Goal: Information Seeking & Learning: Learn about a topic

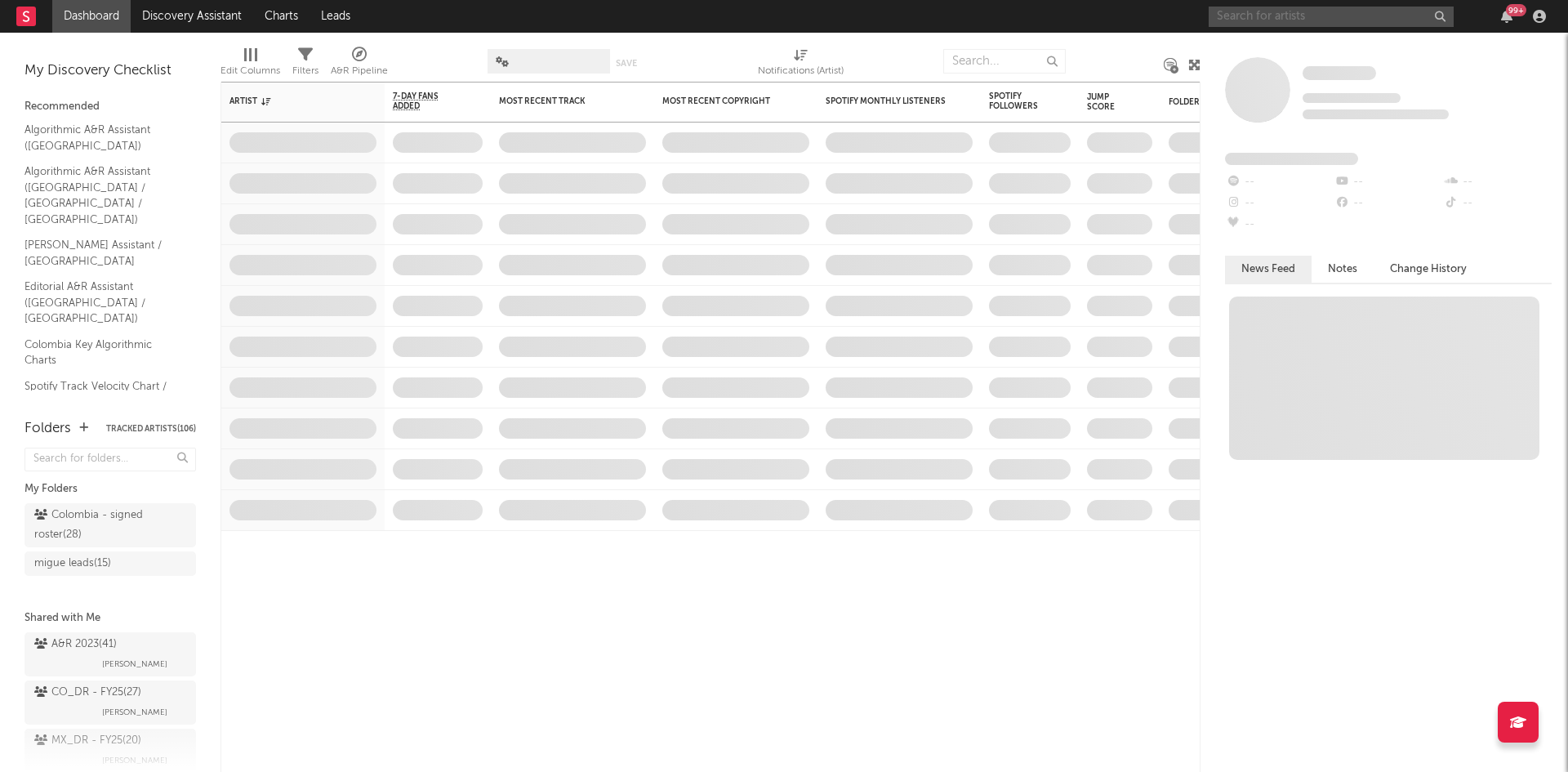
click at [1259, 13] on input "text" at bounding box center [1331, 16] width 245 height 20
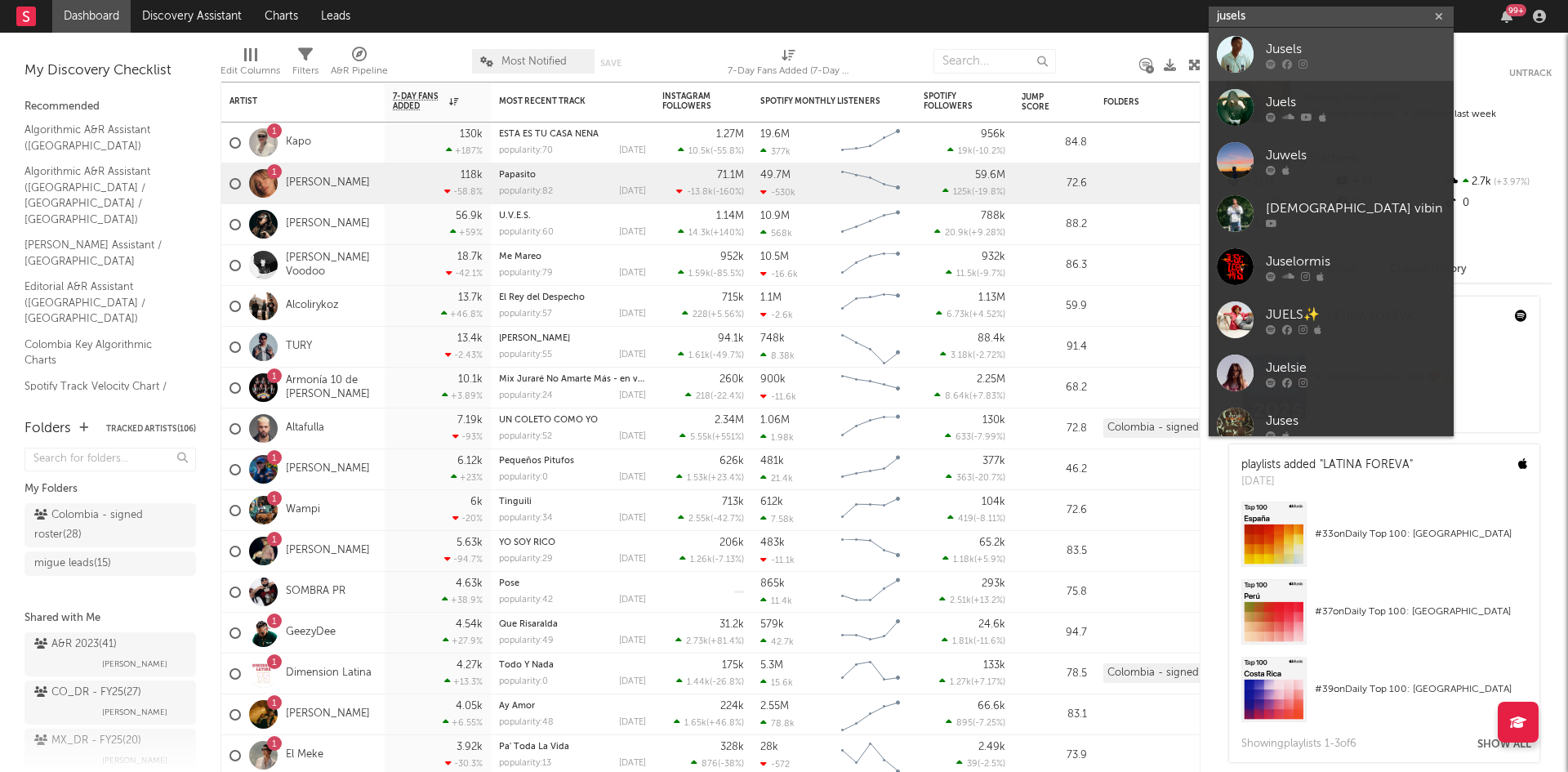
type input "jusels"
click at [1298, 48] on div "Jusels" at bounding box center [1356, 49] width 180 height 20
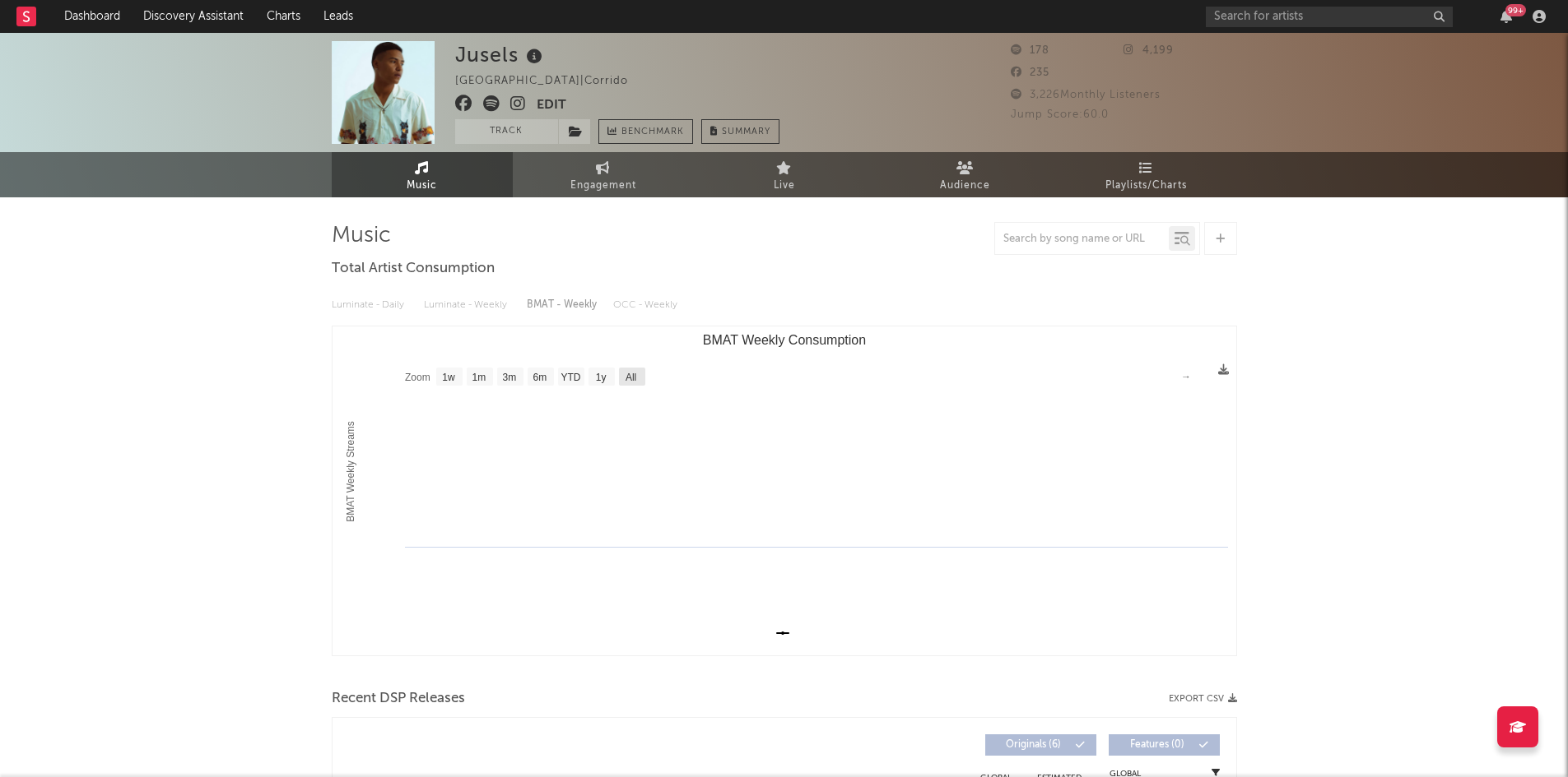
click at [632, 372] on text "All" at bounding box center [629, 377] width 11 height 12
click at [605, 381] on text "1y" at bounding box center [600, 377] width 11 height 12
select select "1y"
type input "[DATE]"
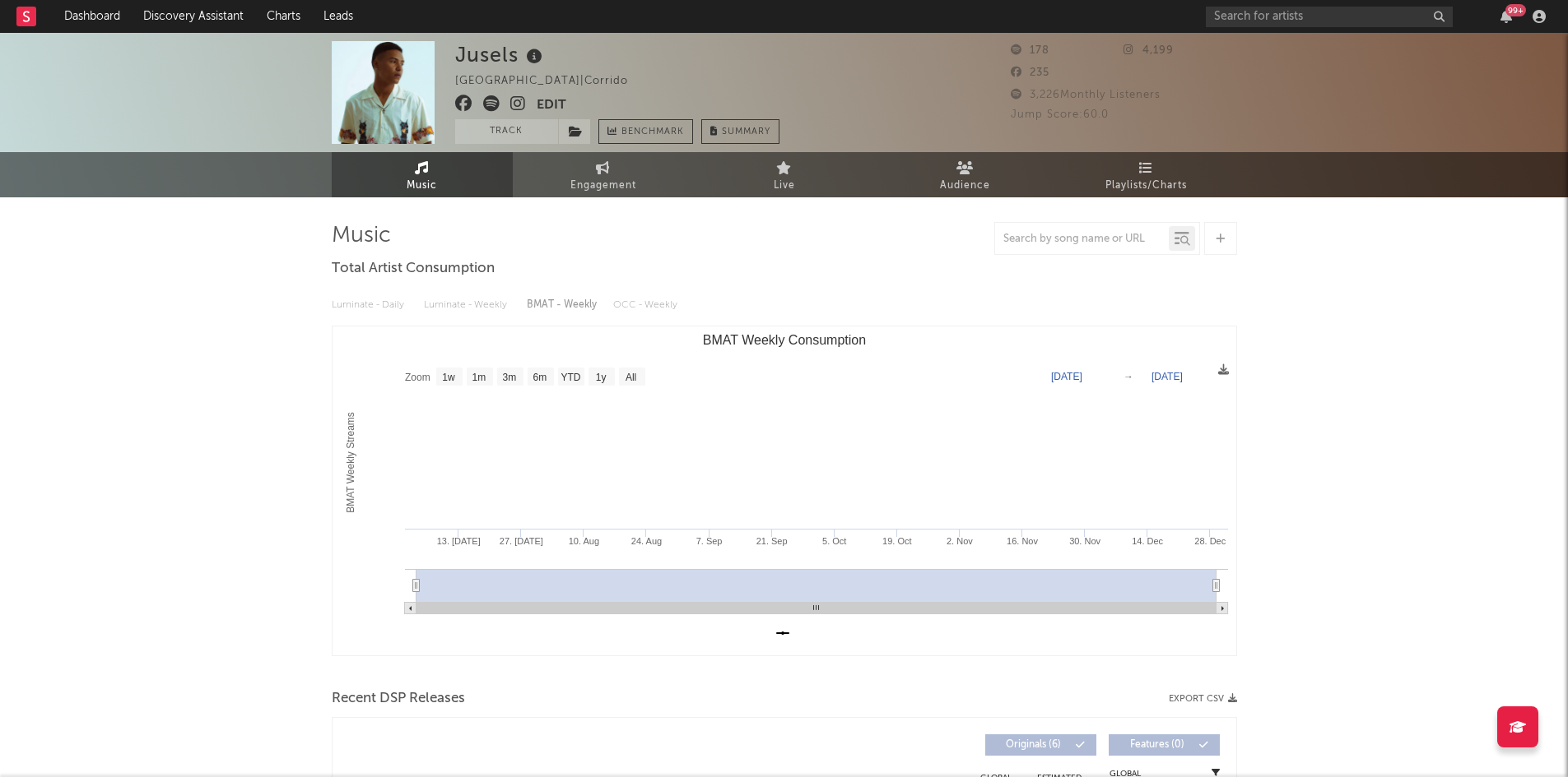
click at [417, 380] on text "Zoom" at bounding box center [417, 377] width 25 height 12
click at [646, 370] on rect "BMAT Weekly Consumption" at bounding box center [784, 491] width 903 height 329
click at [634, 375] on text "All" at bounding box center [629, 377] width 11 height 12
select select "All"
click at [651, 178] on link "Engagement" at bounding box center [603, 174] width 181 height 45
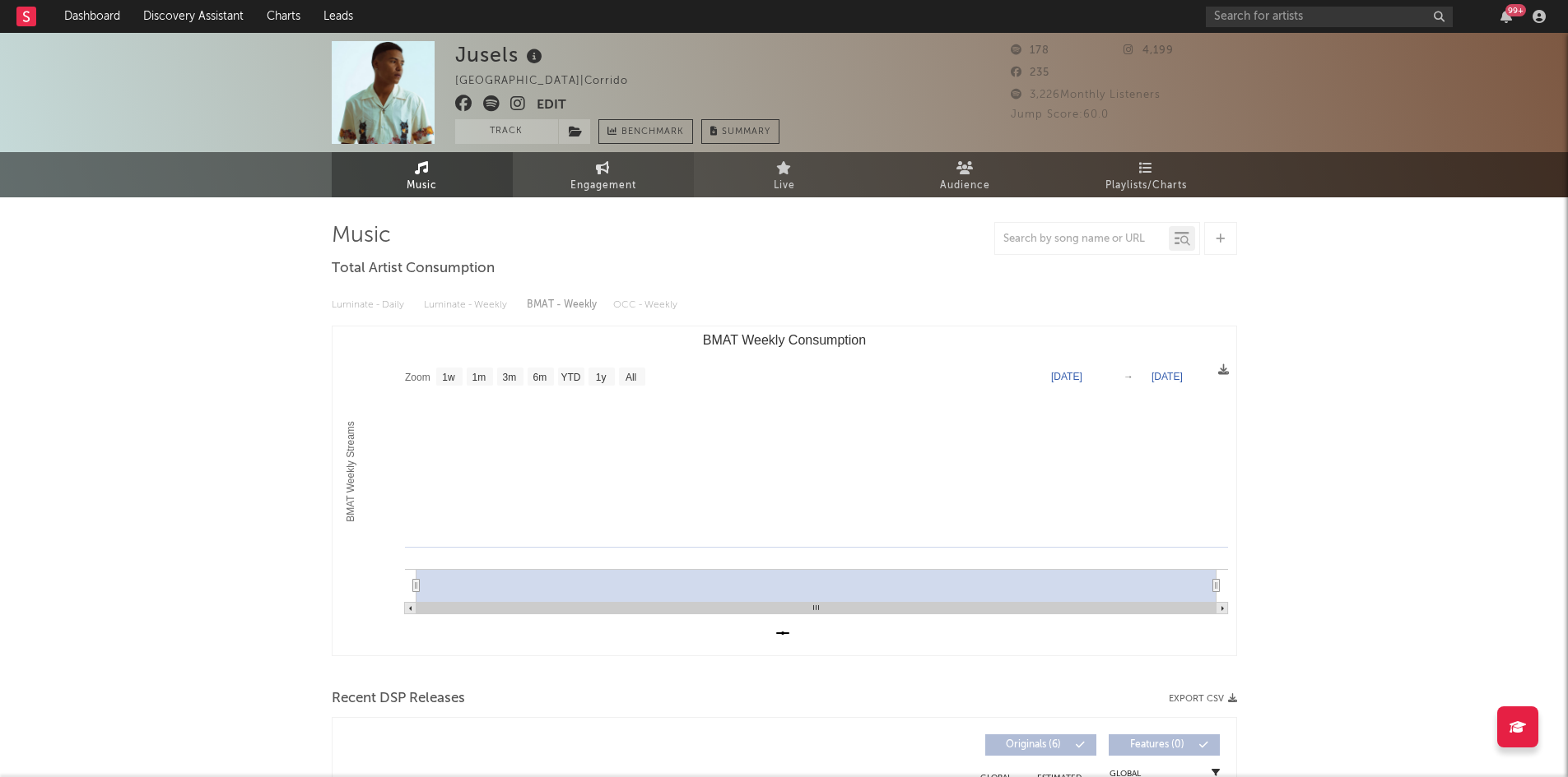
select select "1w"
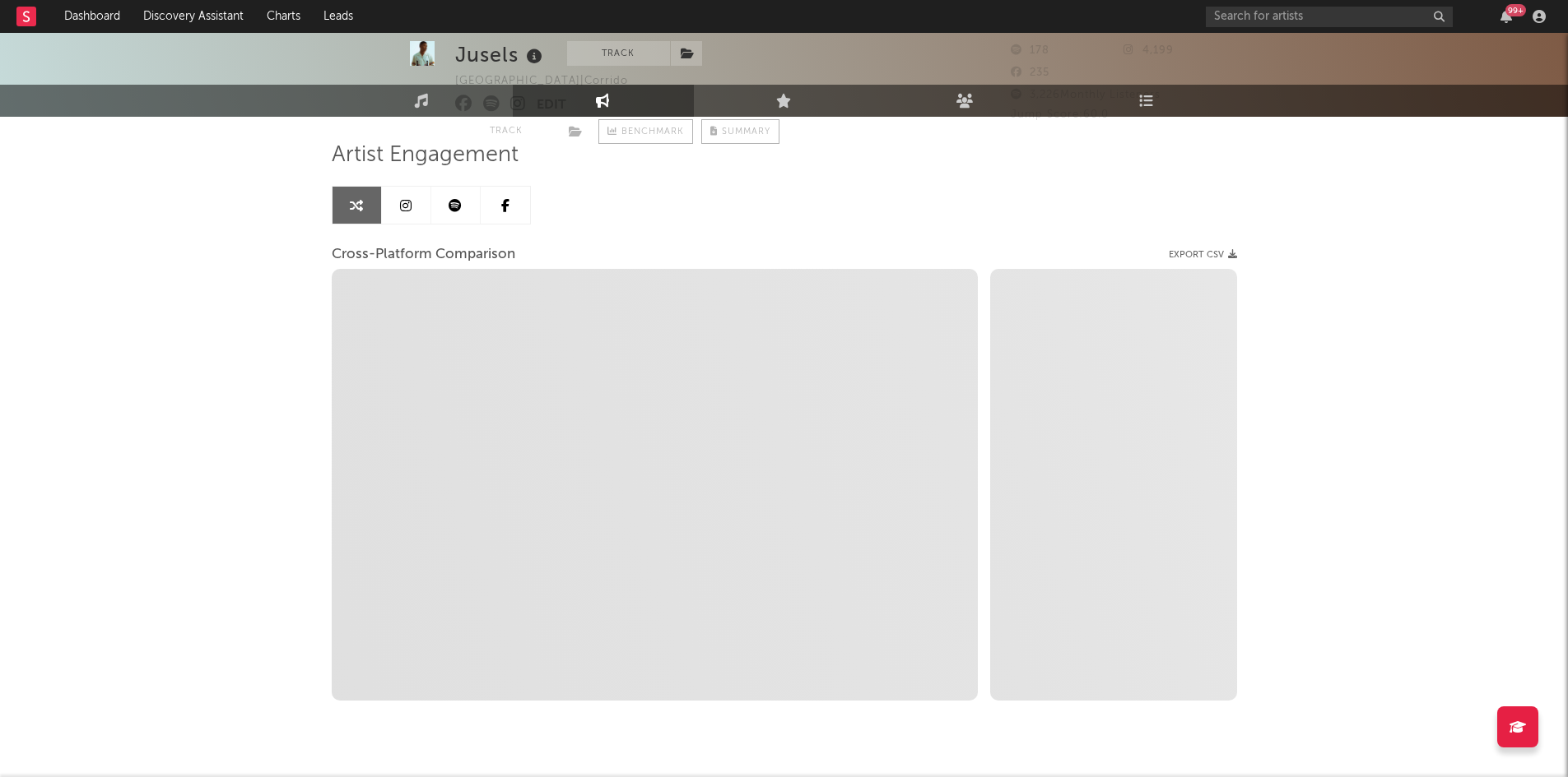
scroll to position [1, 0]
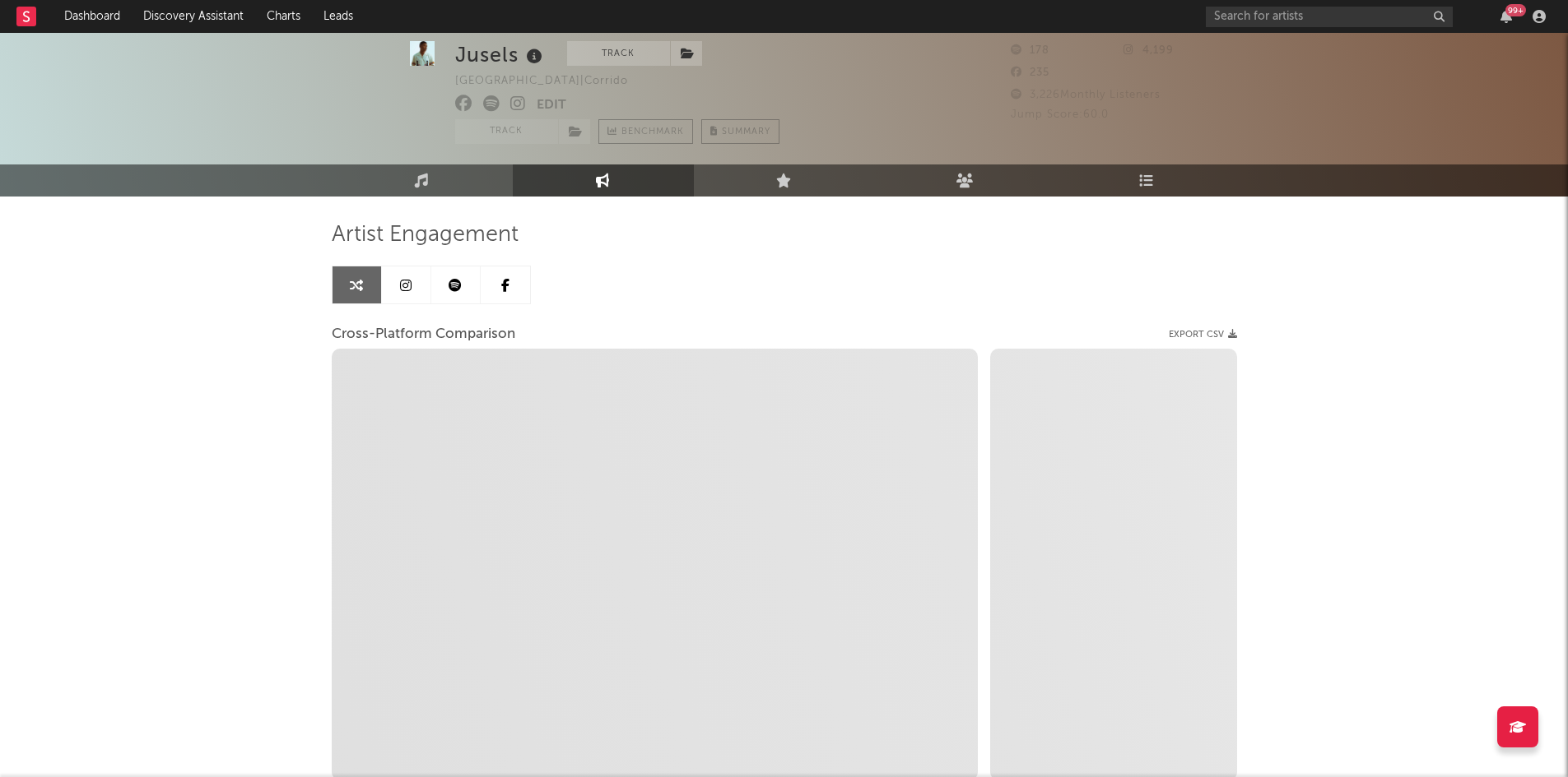
select select "1m"
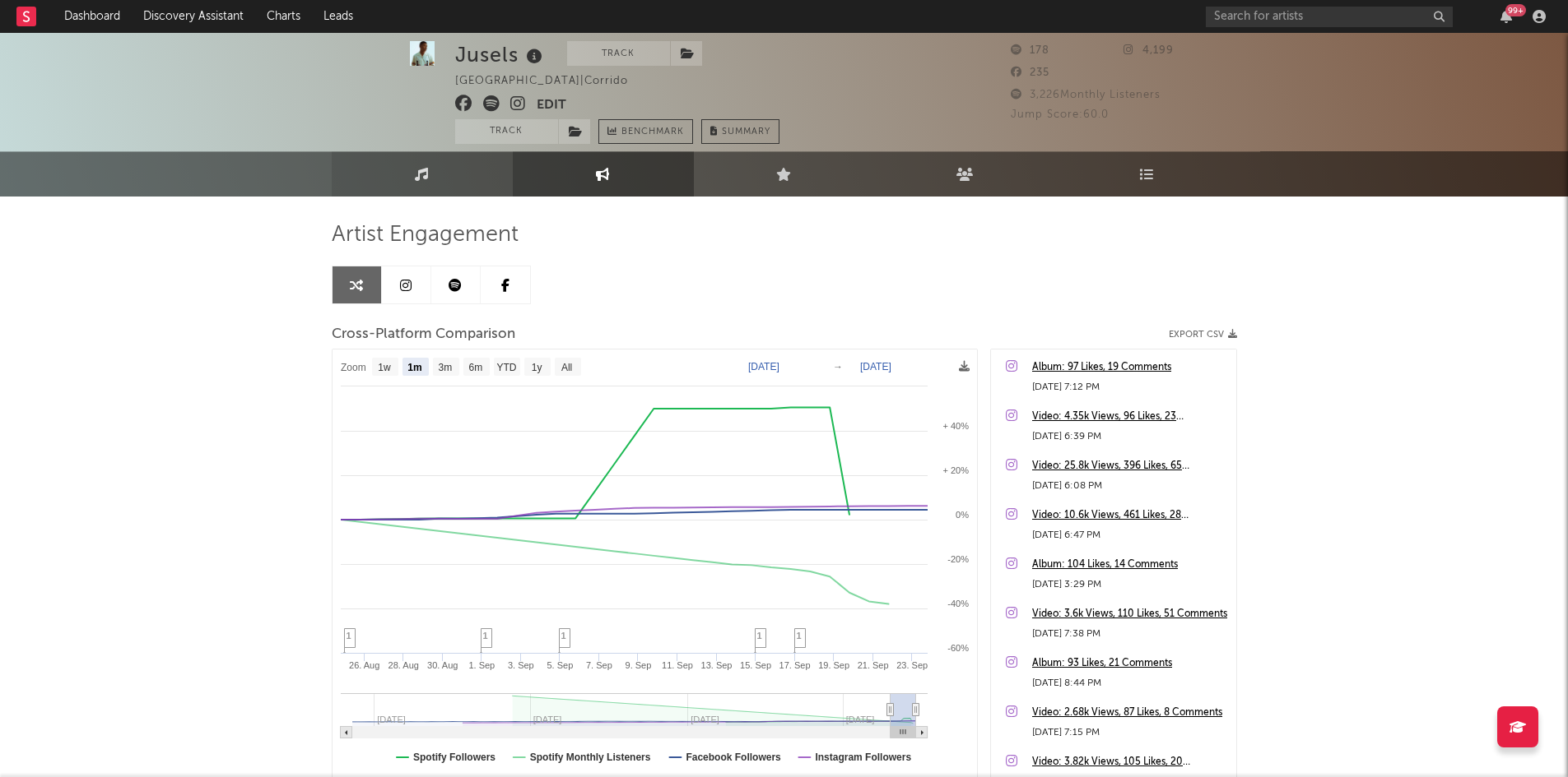
click at [442, 182] on link "Music" at bounding box center [422, 173] width 181 height 45
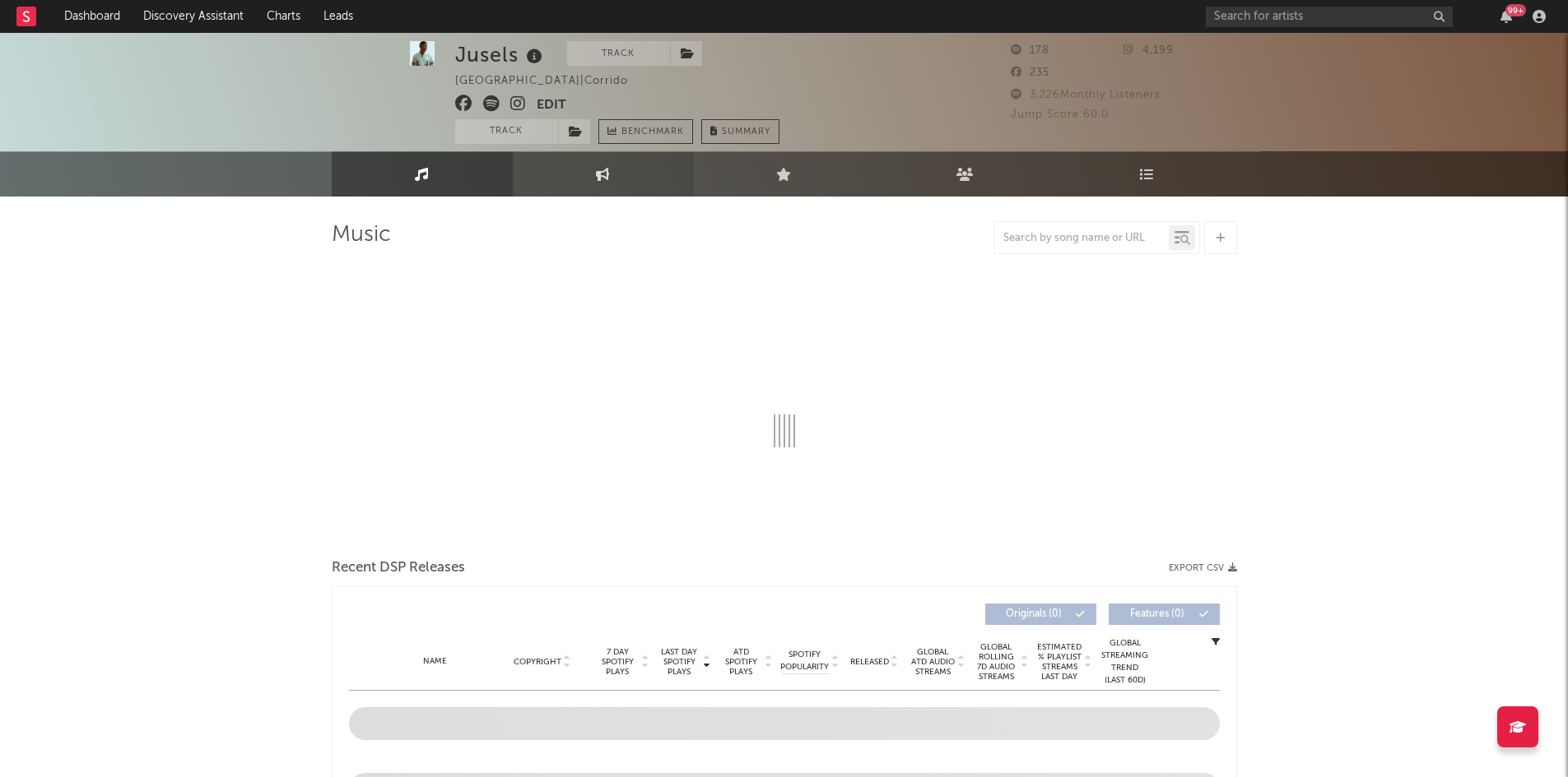
select select "1w"
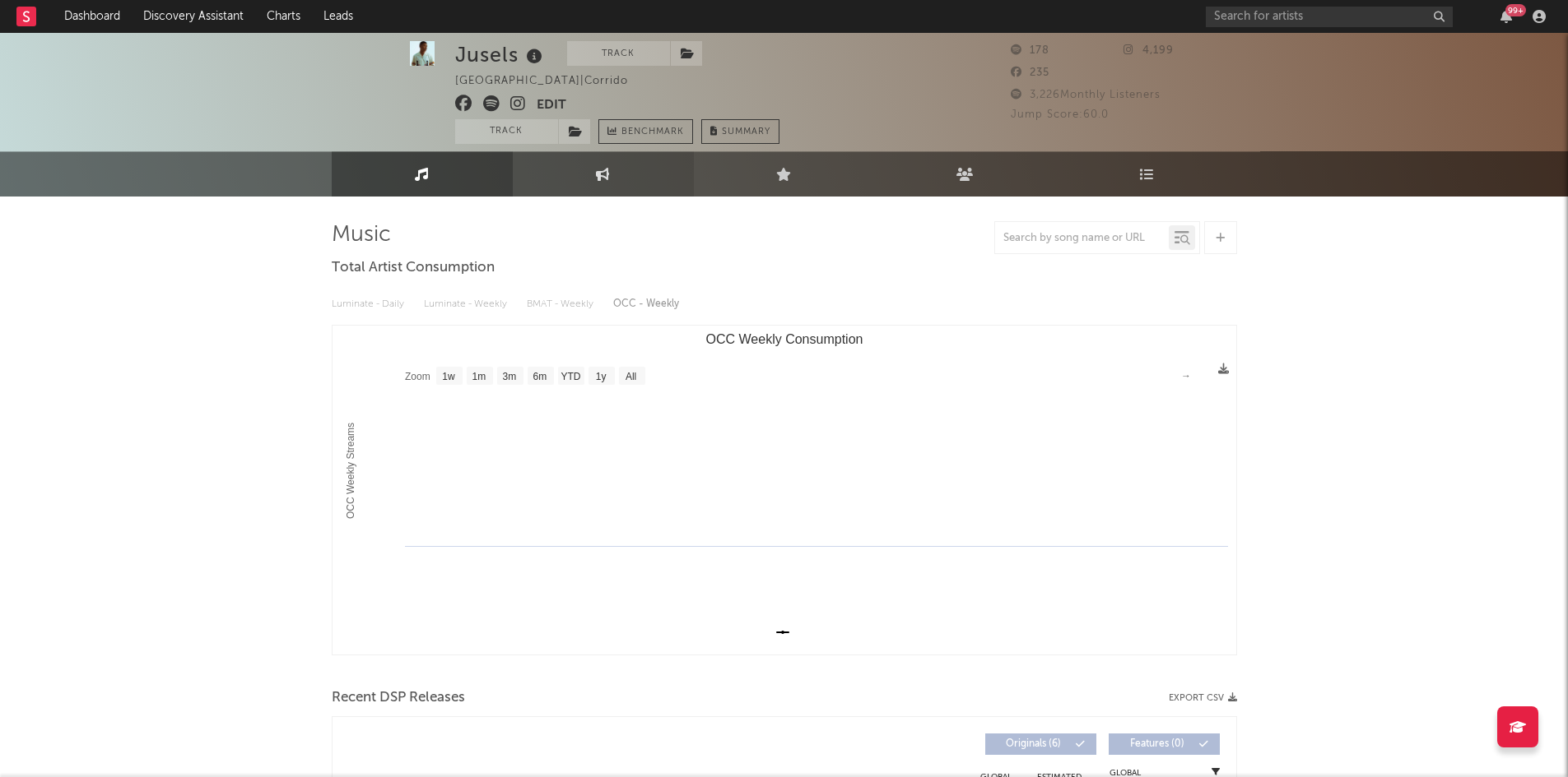
click at [562, 178] on link "Engagement" at bounding box center [603, 173] width 181 height 45
select select "1w"
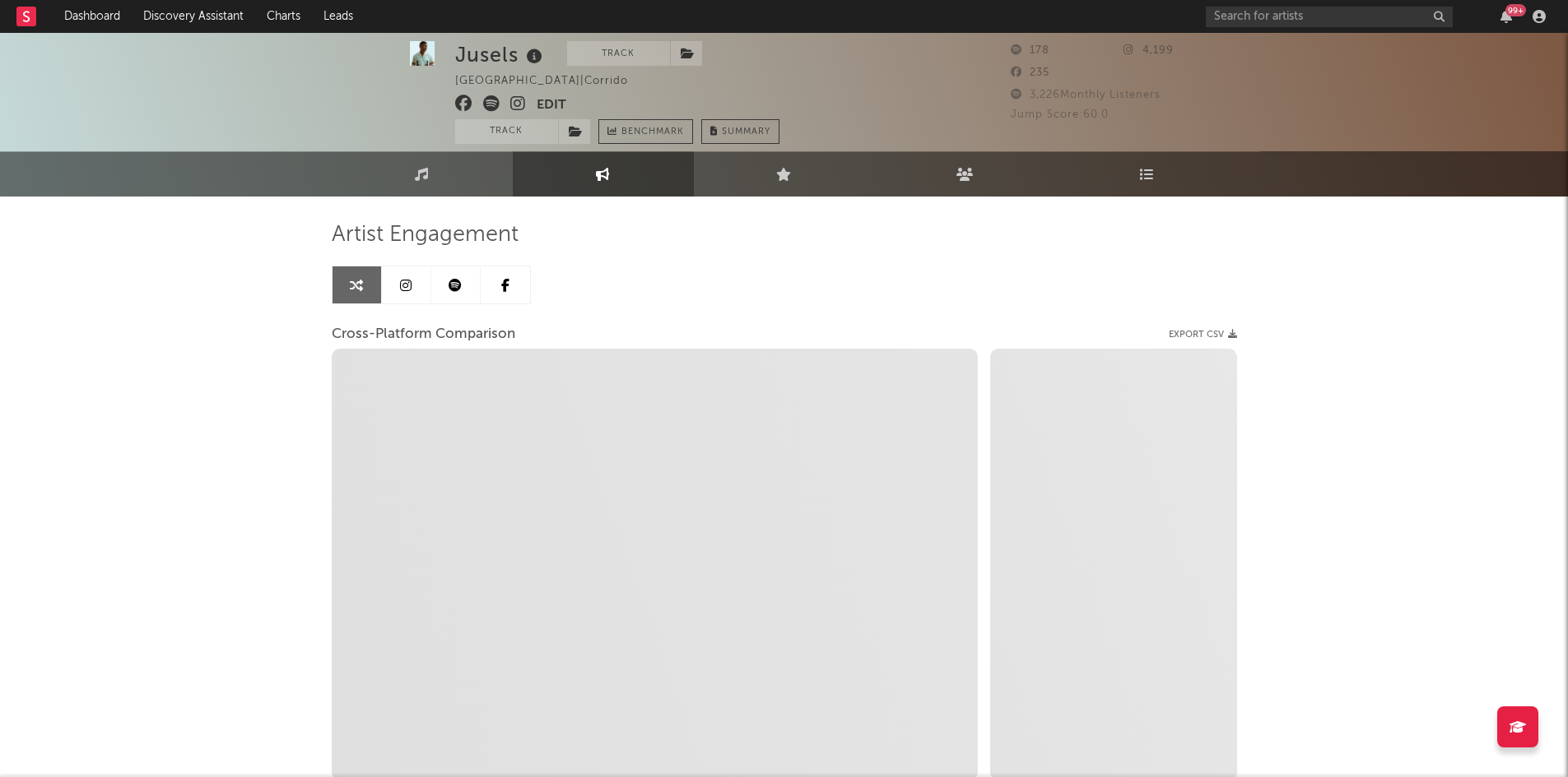
select select "1m"
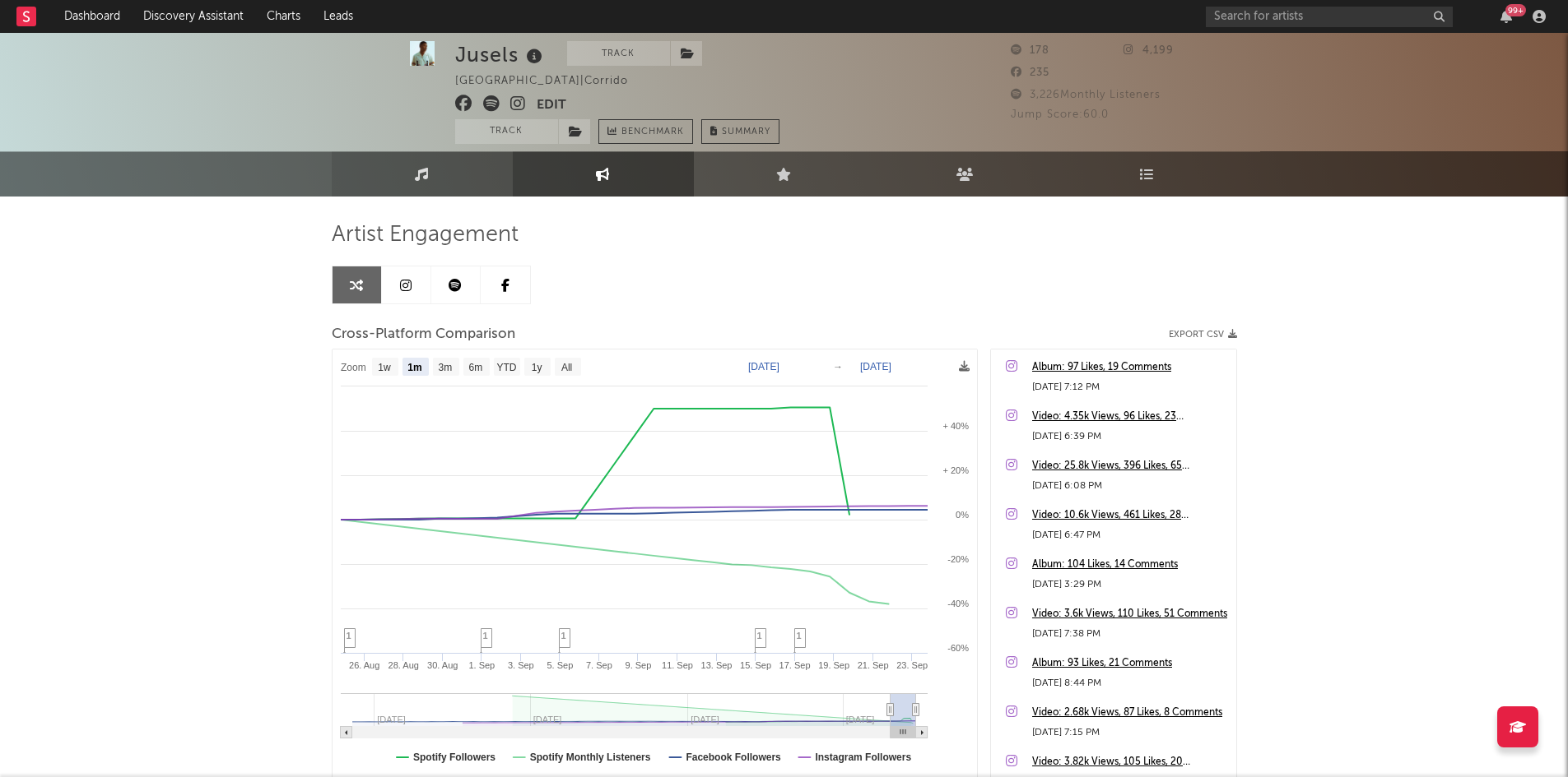
click at [436, 186] on link "Music" at bounding box center [422, 173] width 181 height 45
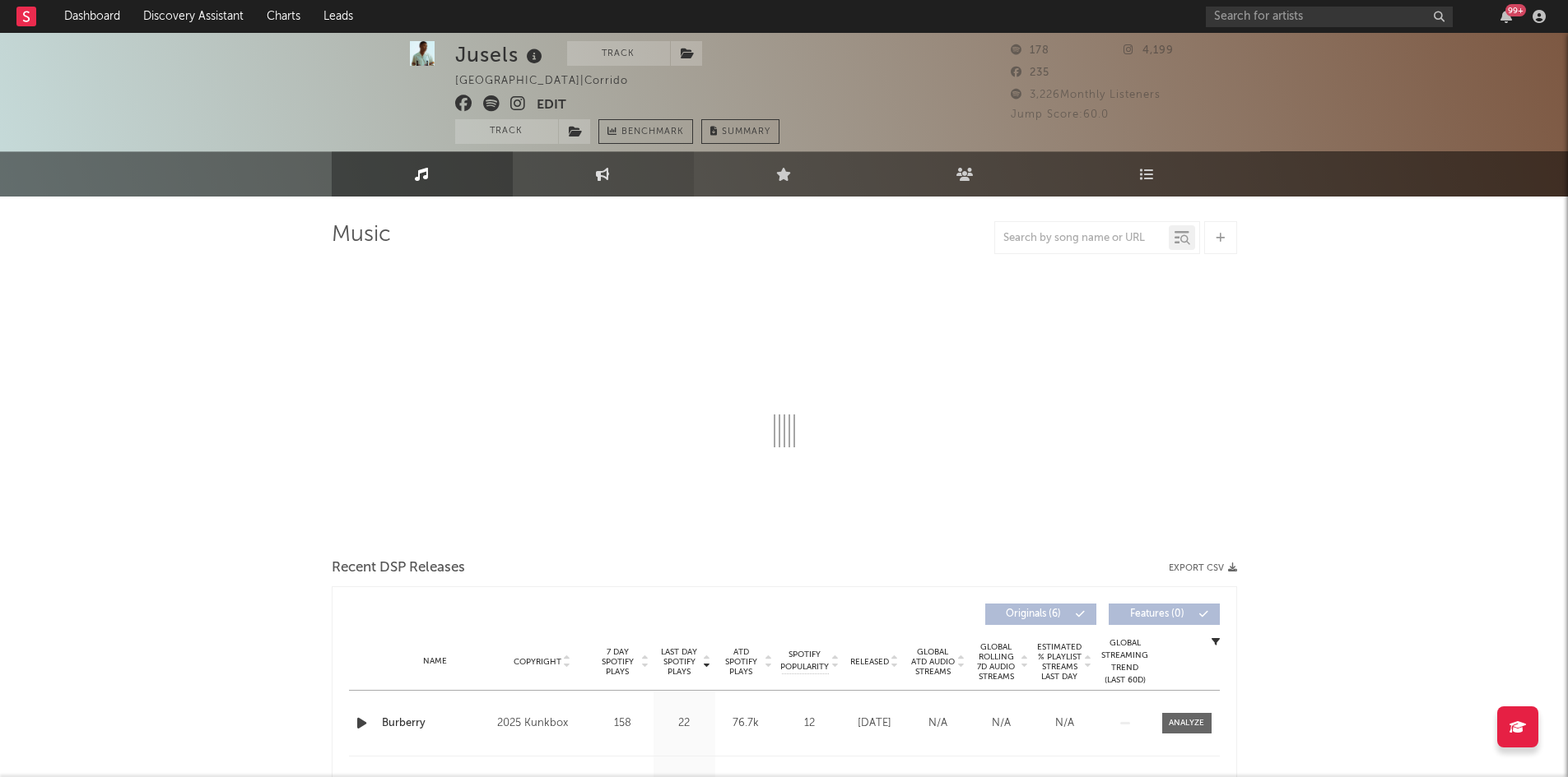
click at [598, 182] on link "Engagement" at bounding box center [603, 173] width 181 height 45
select select "1w"
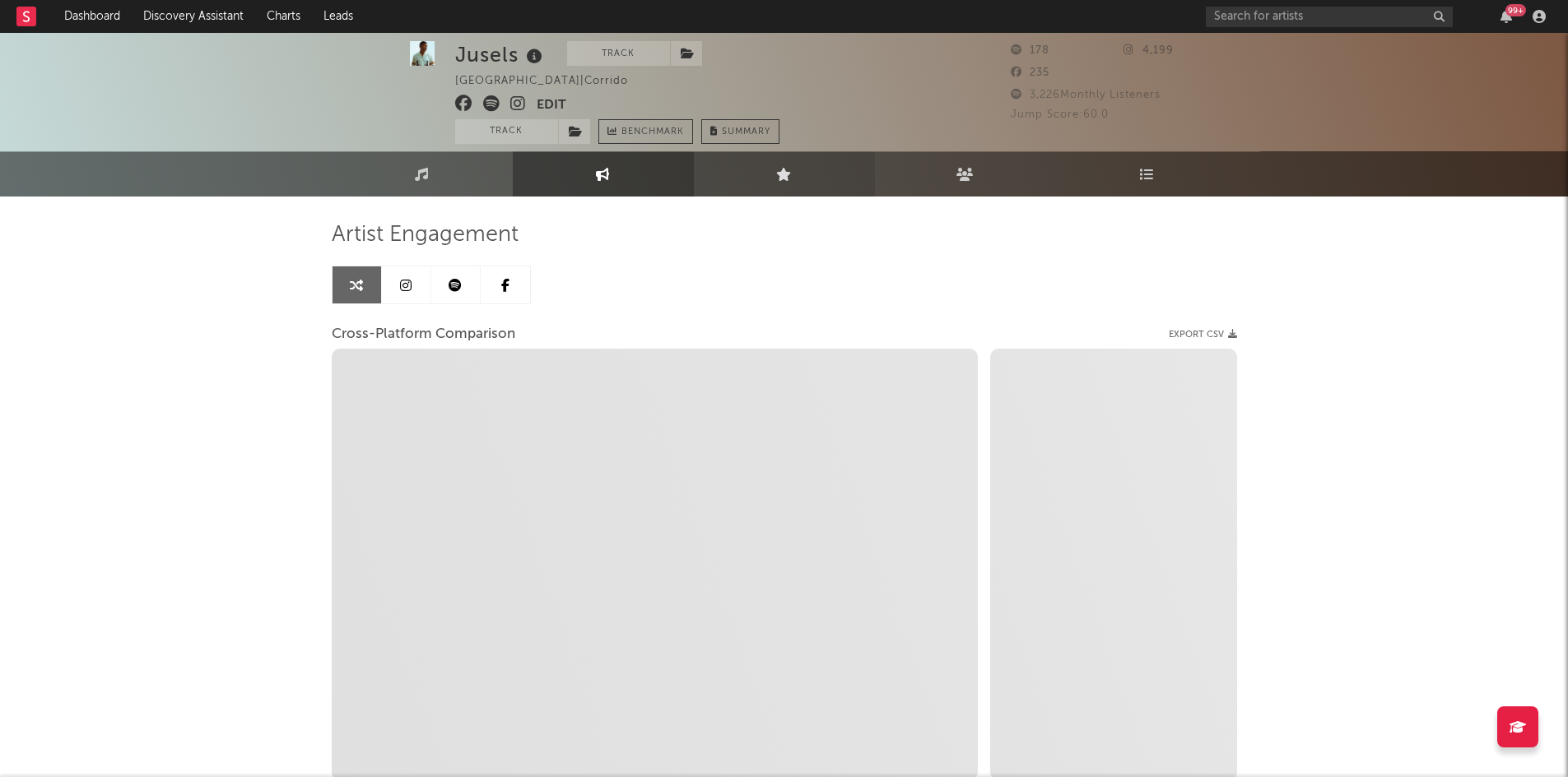
click at [720, 176] on link "Live" at bounding box center [784, 173] width 181 height 45
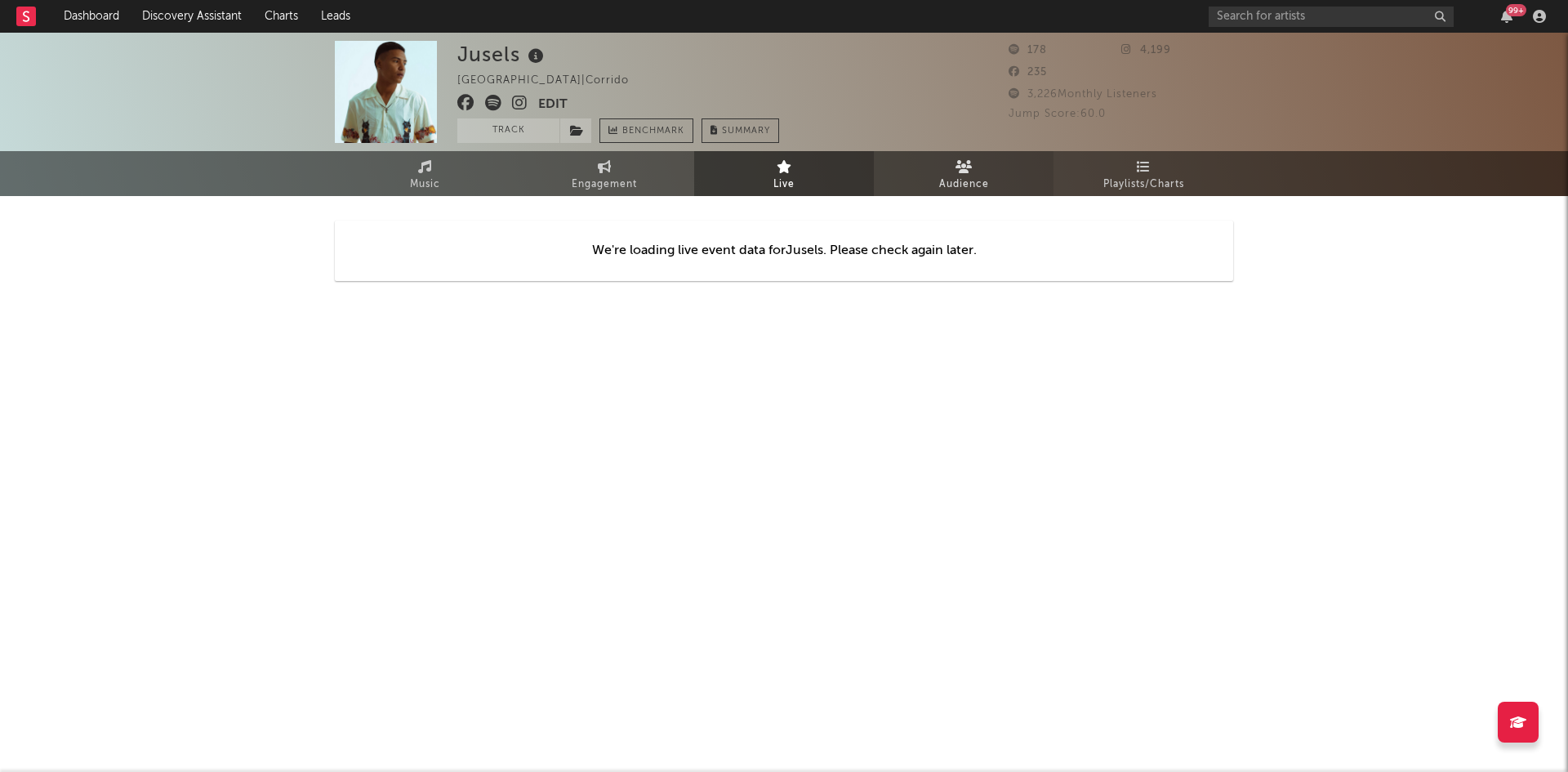
click at [1007, 162] on link "Audience" at bounding box center [964, 173] width 180 height 45
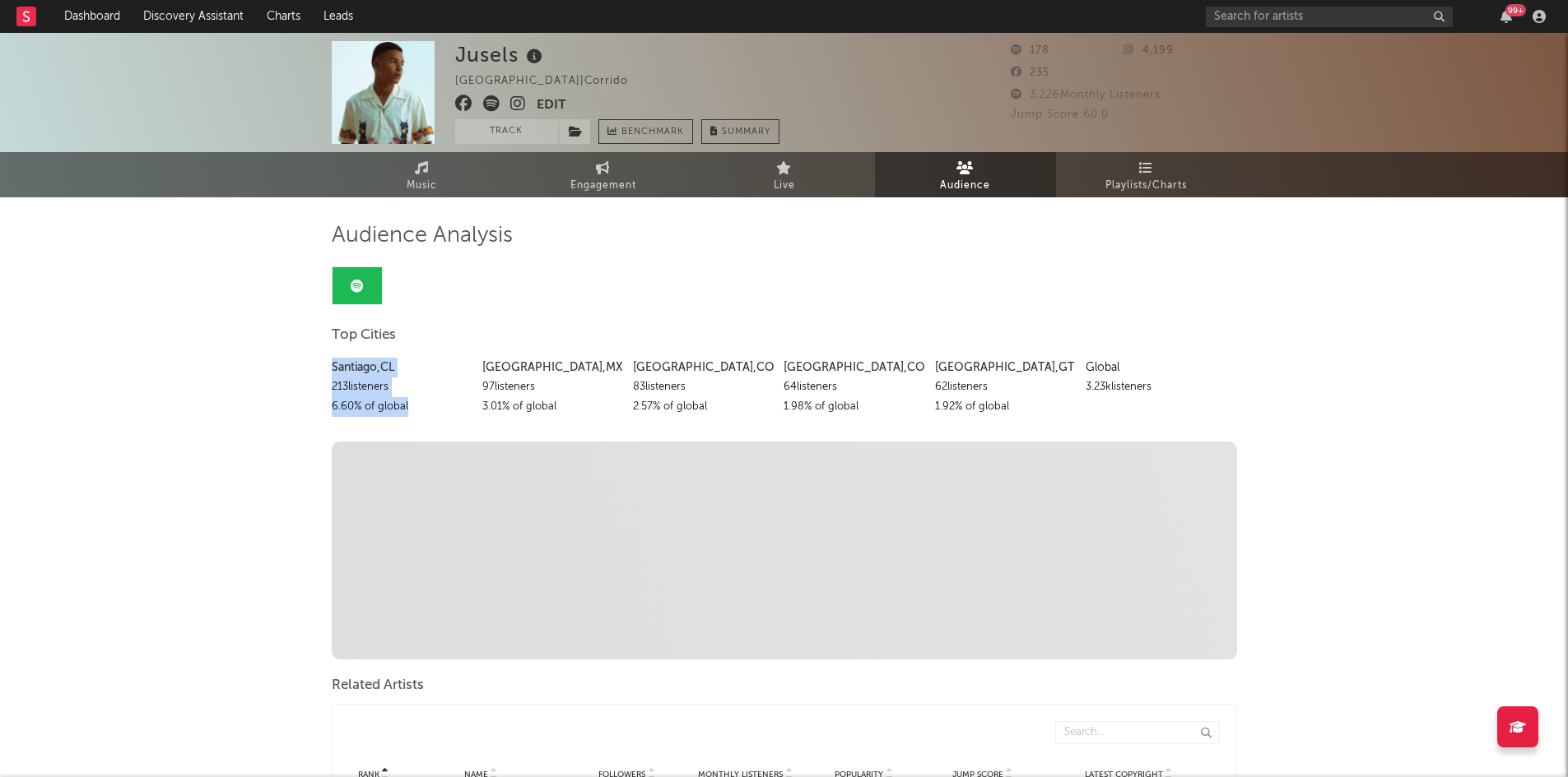
drag, startPoint x: 407, startPoint y: 403, endPoint x: 328, endPoint y: 358, distance: 90.9
drag, startPoint x: 1059, startPoint y: 95, endPoint x: 1008, endPoint y: 94, distance: 51.0
click at [1008, 94] on div "Jusels [GEOGRAPHIC_DATA] | Corrido Edit Track Benchmark Summary 178 4,199 235 3…" at bounding box center [784, 92] width 1568 height 119
click at [1206, 87] on div "3,226 Monthly Listeners" at bounding box center [1123, 95] width 226 height 20
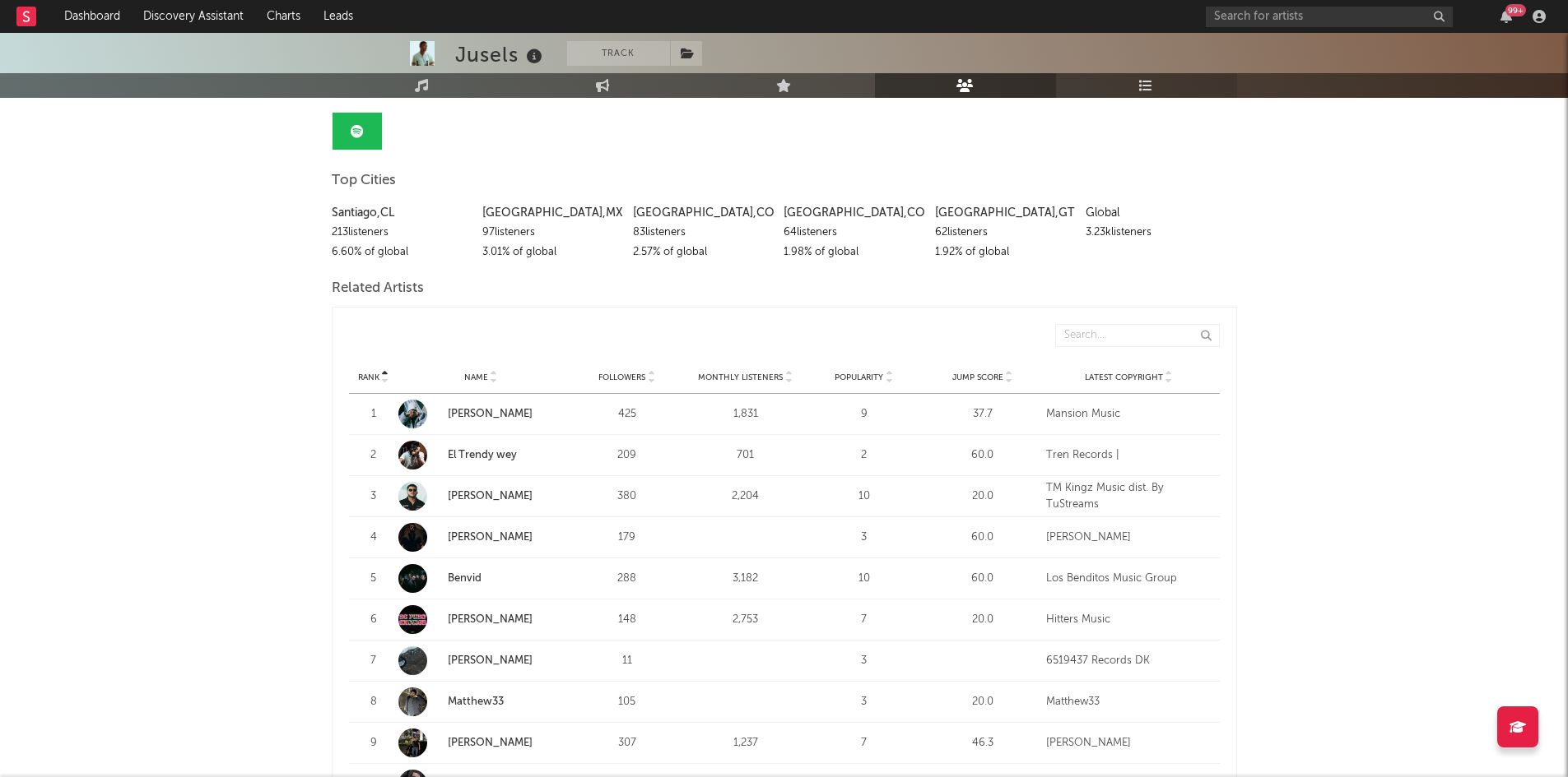
scroll to position [155, 0]
drag, startPoint x: 414, startPoint y: 250, endPoint x: 319, endPoint y: 203, distance: 106.0
click at [319, 203] on div "Jusels Track [GEOGRAPHIC_DATA] | Corrido Edit Track Benchmark Summary 178 4,199…" at bounding box center [784, 609] width 1568 height 1463
click at [400, 228] on div "213 listeners" at bounding box center [401, 232] width 139 height 20
drag, startPoint x: 401, startPoint y: 211, endPoint x: 308, endPoint y: 200, distance: 93.6
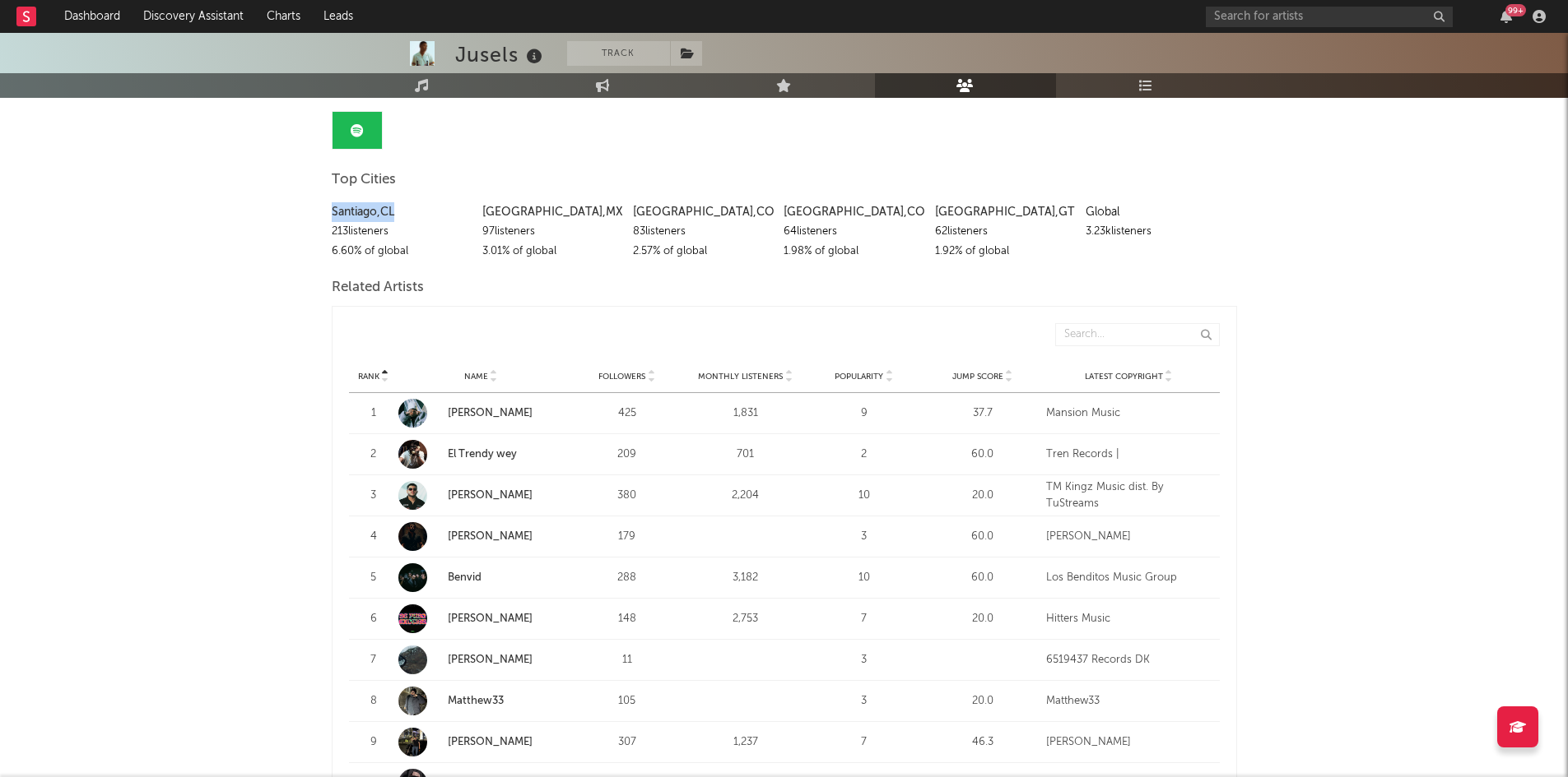
click at [308, 200] on div "Jusels Track [GEOGRAPHIC_DATA] | Corrido Edit Track Benchmark Summary 178 4,199…" at bounding box center [784, 609] width 1568 height 1463
